Goal: Find specific page/section: Find specific page/section

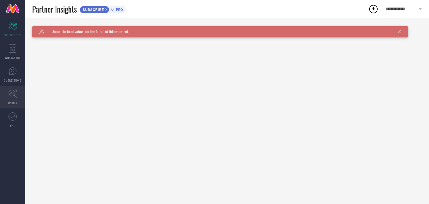
click at [12, 92] on icon at bounding box center [12, 93] width 9 height 9
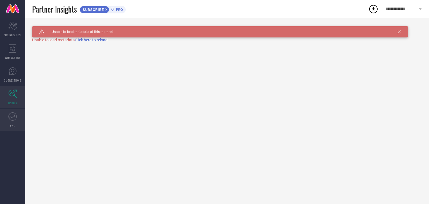
click at [13, 125] on span "FWD" at bounding box center [12, 125] width 5 height 4
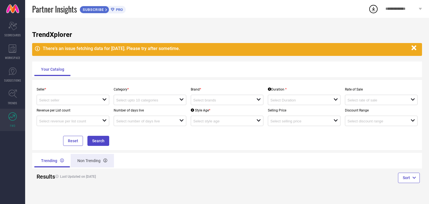
click at [93, 157] on div "Non Trending" at bounding box center [92, 160] width 43 height 13
click at [73, 100] on input at bounding box center [67, 100] width 57 height 4
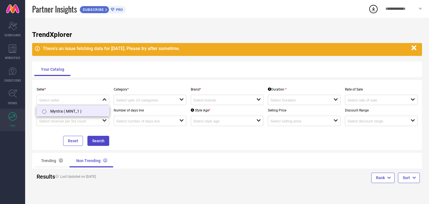
click at [70, 112] on li "Myntra ( MINT_1 )" at bounding box center [73, 111] width 72 height 10
type input "Myntra ( MINT_1 )"
click at [146, 102] on input at bounding box center [144, 100] width 57 height 4
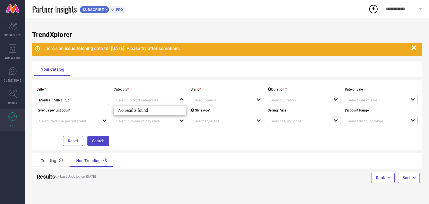
click at [218, 101] on input at bounding box center [221, 100] width 57 height 4
click at [20, 12] on link at bounding box center [12, 9] width 25 height 18
